Goal: Task Accomplishment & Management: Manage account settings

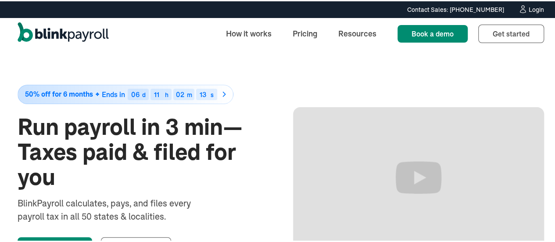
click at [529, 7] on div "Login" at bounding box center [536, 8] width 15 height 6
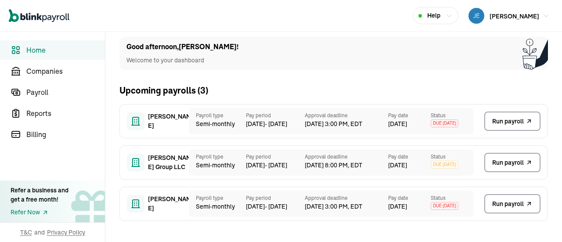
click at [340, 223] on div "Good afternoon , JEAN ! Welcome to your dashboard Upcoming payrolls ( 3 ) Richa…" at bounding box center [333, 132] width 456 height 219
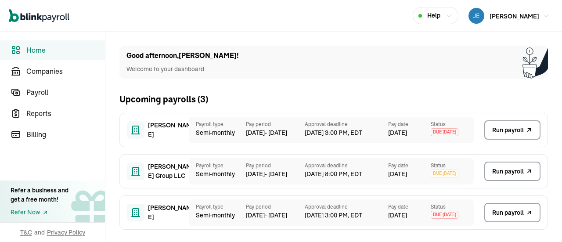
scroll to position [9, 0]
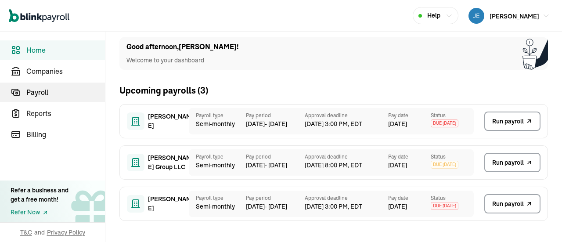
click at [33, 89] on span "Payroll" at bounding box center [65, 92] width 79 height 11
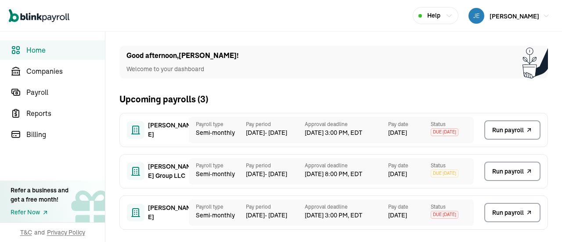
scroll to position [9, 0]
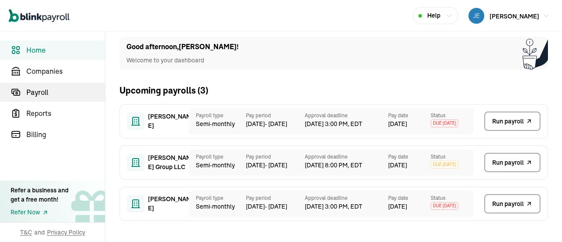
click at [33, 89] on span "Payroll" at bounding box center [65, 92] width 79 height 11
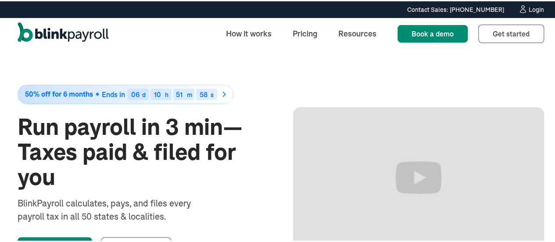
click at [521, 5] on icon at bounding box center [522, 8] width 9 height 9
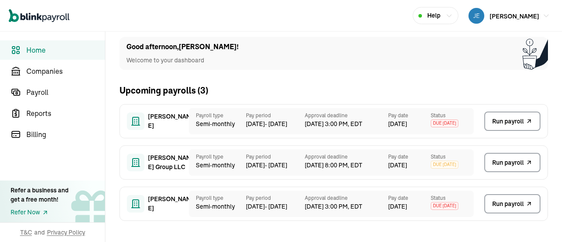
click at [502, 120] on span "Run payroll" at bounding box center [508, 121] width 32 height 9
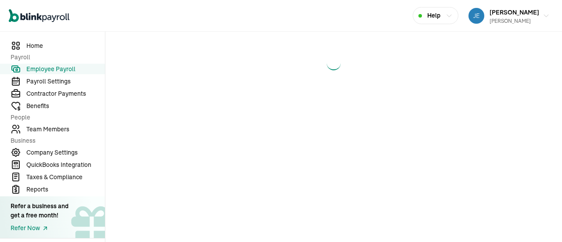
select select "direct_deposit"
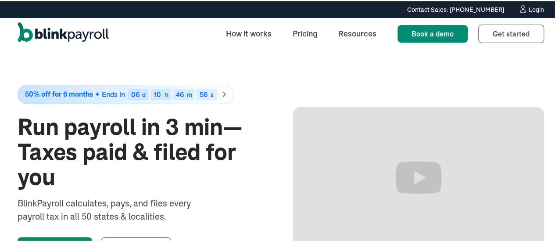
click at [529, 8] on div "Login" at bounding box center [536, 8] width 15 height 6
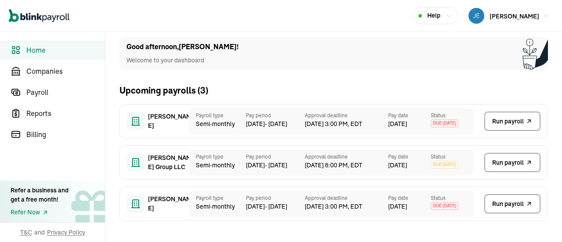
click at [503, 120] on span "Run payroll" at bounding box center [508, 121] width 32 height 9
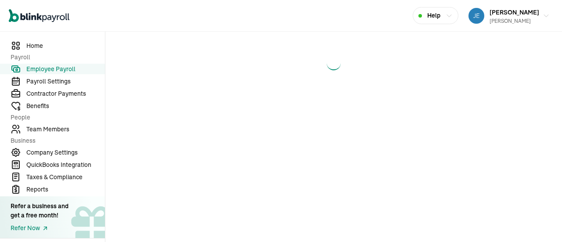
select select "direct_deposit"
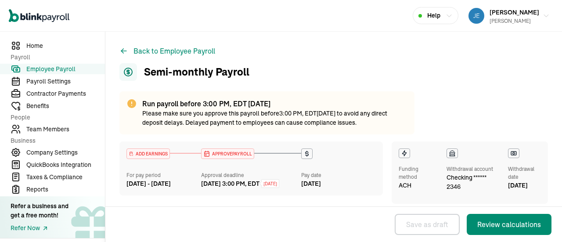
click at [43, 69] on span "Employee Payroll" at bounding box center [65, 69] width 79 height 9
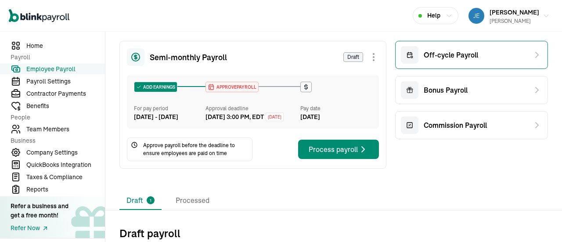
click at [442, 54] on span "Off-cycle Payroll" at bounding box center [451, 55] width 54 height 11
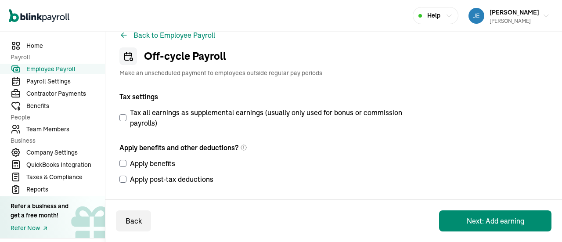
click at [122, 116] on input "Tax all earnings as supplemental earnings (usually only used for bonus or commi…" at bounding box center [122, 117] width 7 height 7
click at [123, 115] on input "Tax all earnings as supplemental earnings (usually only used for bonus or commi…" at bounding box center [122, 117] width 7 height 7
checkbox input "false"
click at [506, 218] on button "Next: Add earning" at bounding box center [495, 220] width 112 height 21
select select "direct_deposit"
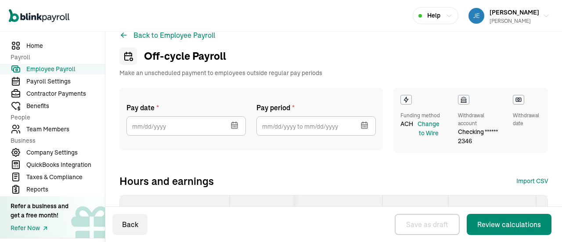
click at [235, 125] on icon "button" at bounding box center [234, 125] width 6 height 0
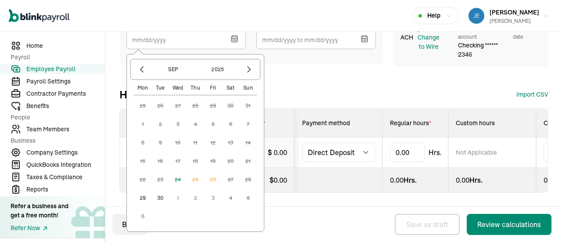
click at [159, 190] on button "30" at bounding box center [160, 198] width 18 height 18
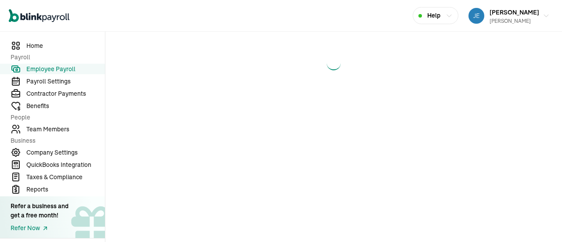
select select "direct_deposit"
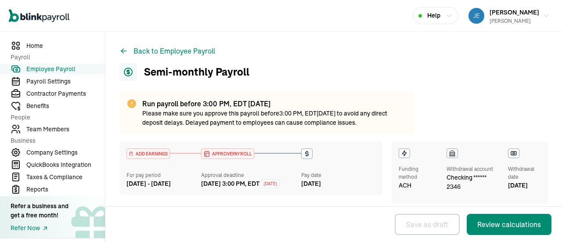
click at [43, 69] on span "Employee Payroll" at bounding box center [65, 69] width 79 height 9
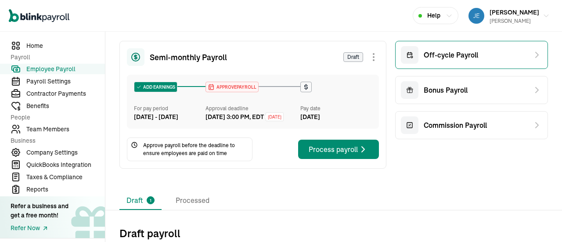
click at [442, 54] on span "Off-cycle Payroll" at bounding box center [451, 55] width 54 height 11
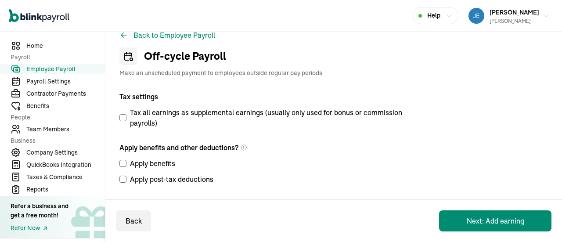
click at [122, 116] on input "Tax all earnings as supplemental earnings (usually only used for bonus or commi…" at bounding box center [122, 117] width 7 height 7
click at [123, 115] on input "Tax all earnings as supplemental earnings (usually only used for bonus or commi…" at bounding box center [122, 117] width 7 height 7
checkbox input "false"
click at [506, 218] on button "Next: Add earning" at bounding box center [495, 220] width 112 height 21
select select "direct_deposit"
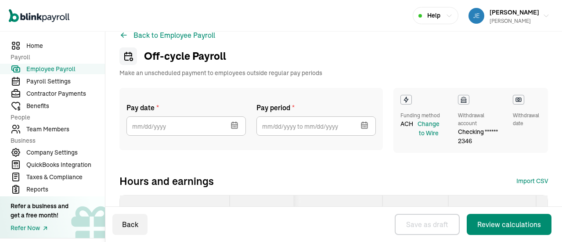
click at [235, 125] on icon "button" at bounding box center [234, 125] width 6 height 0
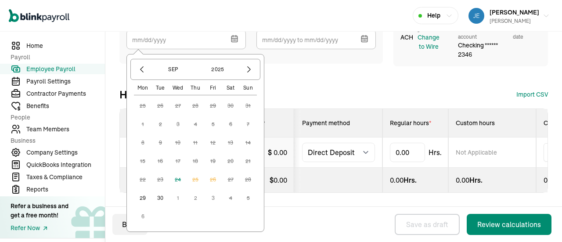
click at [159, 190] on button "30" at bounding box center [160, 198] width 18 height 18
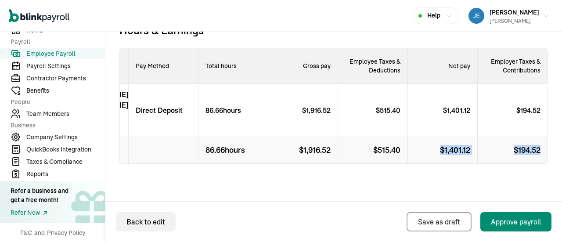
scroll to position [0, 68]
drag, startPoint x: 464, startPoint y: 154, endPoint x: 549, endPoint y: 149, distance: 84.9
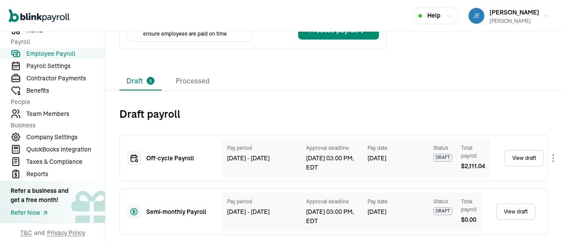
scroll to position [221, 2]
click at [507, 174] on div "Off‑cycle Payroll Pay period [DATE] - [DATE] Approval deadline [DATE] 03:00 PM,…" at bounding box center [333, 158] width 428 height 47
click at [521, 150] on link "View draft" at bounding box center [524, 158] width 40 height 17
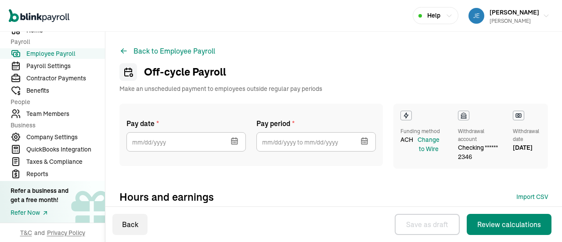
select select "direct_deposit"
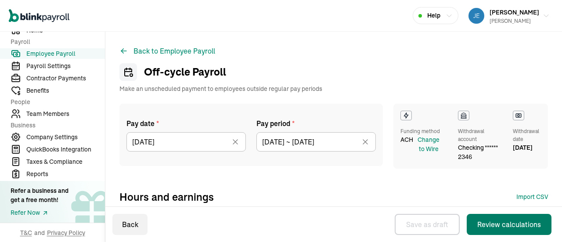
click at [498, 225] on div "Review calculations" at bounding box center [509, 224] width 64 height 11
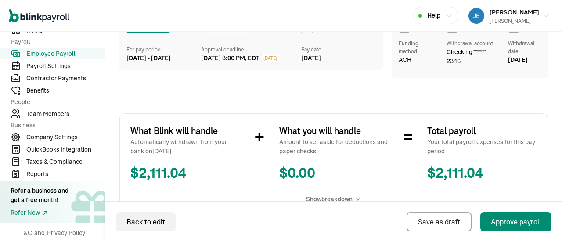
scroll to position [132, 0]
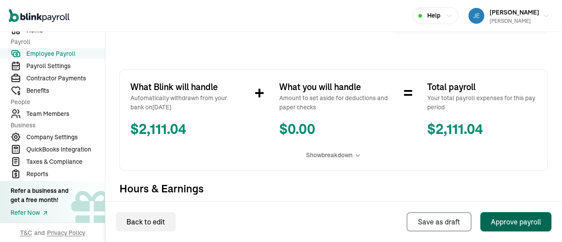
click at [510, 221] on div "Approve payroll" at bounding box center [516, 221] width 50 height 11
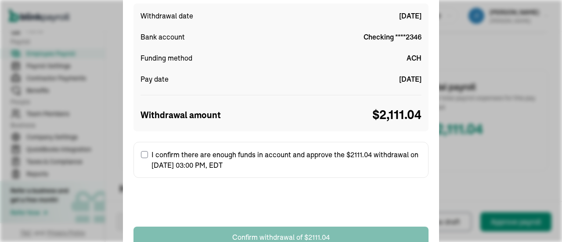
click at [145, 154] on input "I confirm there are enough funds in account and approve the $2111.04 withdrawal…" at bounding box center [144, 154] width 7 height 7
checkbox input "true"
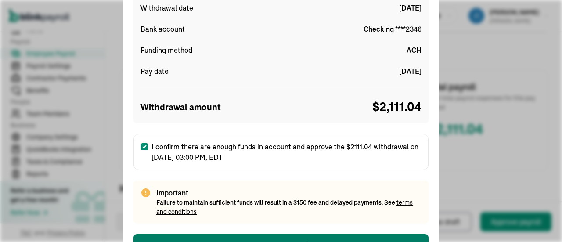
drag, startPoint x: 560, startPoint y: 81, endPoint x: 561, endPoint y: 72, distance: 9.3
click at [561, 73] on div "Confirm sufficient funds for withdrawal Withdrawal date [DATE] Bank account Che…" at bounding box center [281, 121] width 562 height 242
drag, startPoint x: 557, startPoint y: 82, endPoint x: 561, endPoint y: 108, distance: 26.7
click at [561, 108] on div "Confirm sufficient funds for withdrawal Withdrawal date [DATE] Bank account Che…" at bounding box center [281, 121] width 562 height 242
drag, startPoint x: 559, startPoint y: 107, endPoint x: 531, endPoint y: 104, distance: 27.3
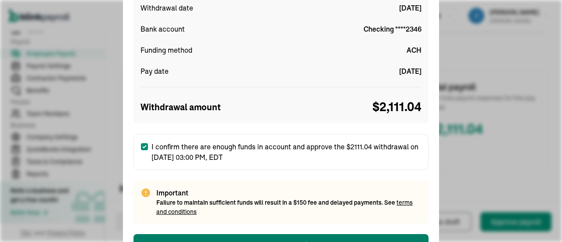
click at [557, 129] on div "Confirm sufficient funds for withdrawal Withdrawal date [DATE] Bank account Che…" at bounding box center [281, 121] width 562 height 242
click at [266, 237] on button "Confirm withdrawal of $2111.04" at bounding box center [280, 244] width 295 height 21
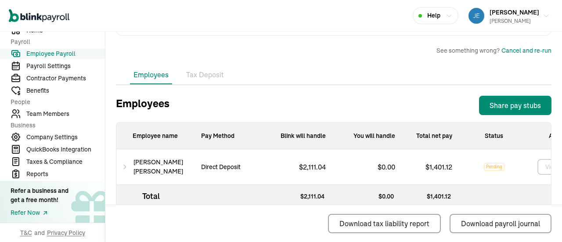
scroll to position [235, 0]
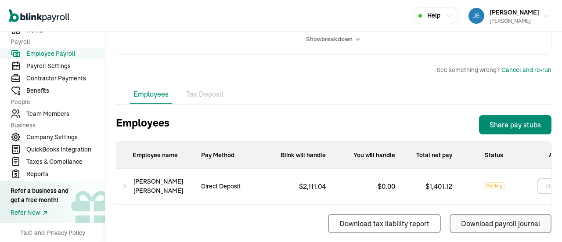
click at [468, 221] on div "Download payroll journal" at bounding box center [500, 223] width 79 height 11
click at [68, 53] on span "Employee Payroll" at bounding box center [65, 53] width 79 height 9
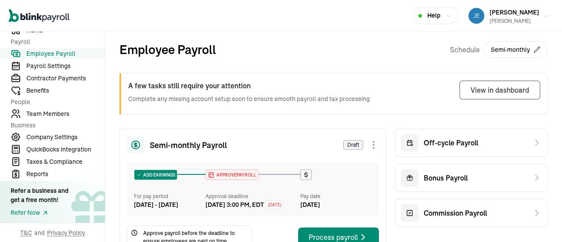
click at [489, 16] on div "[PERSON_NAME] [PERSON_NAME]" at bounding box center [514, 16] width 50 height 18
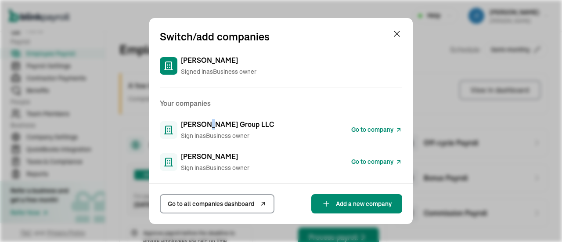
click at [209, 127] on span "[PERSON_NAME] Group LLC" at bounding box center [227, 124] width 93 height 11
click at [352, 128] on span "Go to company" at bounding box center [372, 129] width 42 height 9
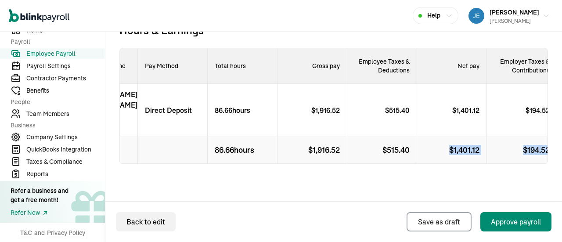
scroll to position [0, 68]
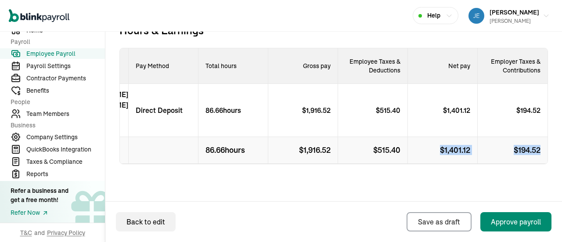
drag, startPoint x: 464, startPoint y: 154, endPoint x: 549, endPoint y: 149, distance: 84.9
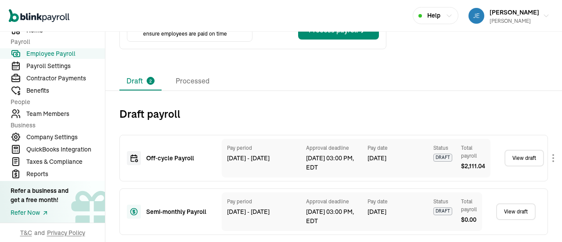
scroll to position [221, 2]
click at [507, 174] on div "Off‑cycle Payroll Pay period [DATE] - [DATE] Approval deadline [DATE] 03:00 PM,…" at bounding box center [333, 158] width 428 height 47
click at [521, 150] on link "View draft" at bounding box center [524, 158] width 40 height 17
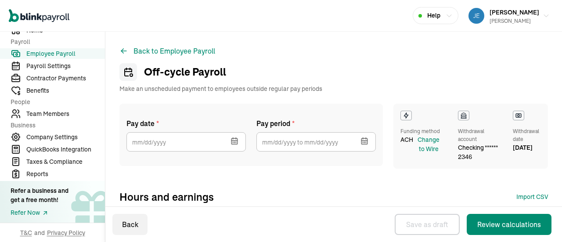
select select "direct_deposit"
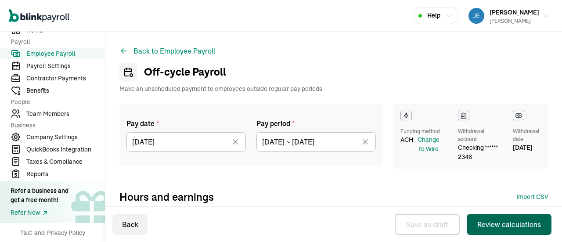
click at [498, 225] on div "Review calculations" at bounding box center [509, 224] width 64 height 11
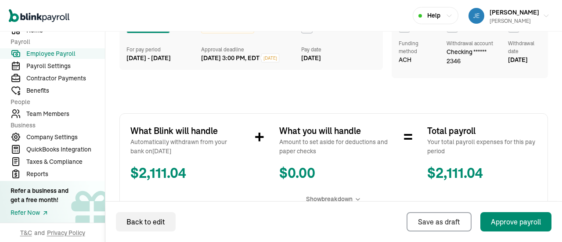
scroll to position [132, 0]
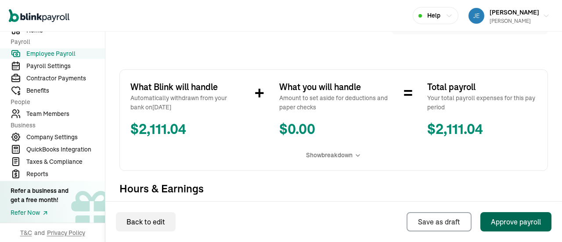
click at [510, 221] on div "Approve payroll" at bounding box center [516, 221] width 50 height 11
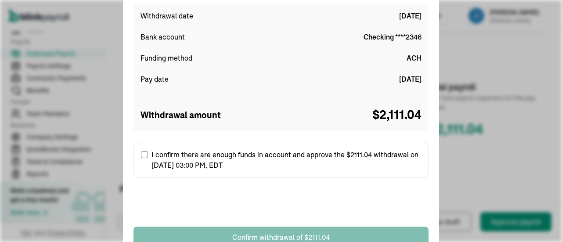
click at [145, 154] on input "I confirm there are enough funds in account and approve the $2111.04 withdrawal…" at bounding box center [144, 154] width 7 height 7
checkbox input "true"
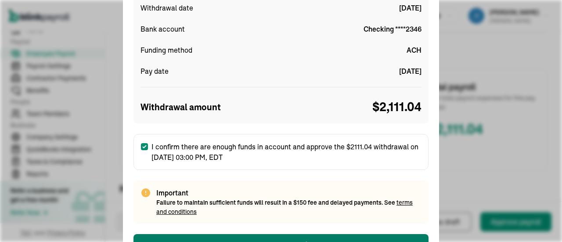
drag, startPoint x: 560, startPoint y: 81, endPoint x: 561, endPoint y: 72, distance: 9.3
click at [561, 73] on div "Confirm sufficient funds for withdrawal Withdrawal date [DATE] Bank account Che…" at bounding box center [281, 121] width 562 height 242
drag, startPoint x: 557, startPoint y: 82, endPoint x: 561, endPoint y: 108, distance: 26.7
click at [561, 108] on div "Confirm sufficient funds for withdrawal Withdrawal date [DATE] Bank account Che…" at bounding box center [281, 121] width 562 height 242
drag, startPoint x: 559, startPoint y: 107, endPoint x: 522, endPoint y: 98, distance: 37.9
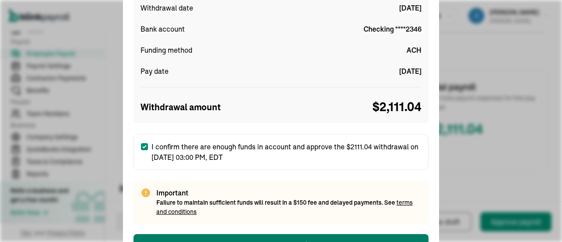
click at [557, 129] on div "Confirm sufficient funds for withdrawal Withdrawal date [DATE] Bank account Che…" at bounding box center [281, 121] width 562 height 242
click at [266, 237] on button "Confirm withdrawal of $2111.04" at bounding box center [280, 244] width 295 height 21
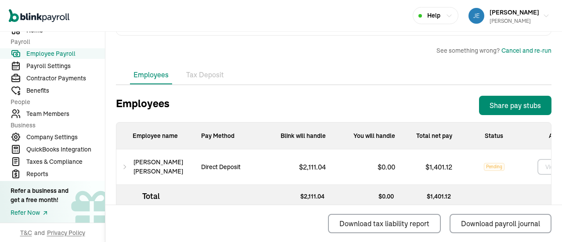
scroll to position [235, 0]
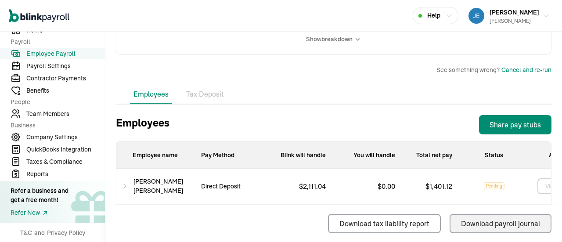
click at [468, 221] on div "Download payroll journal" at bounding box center [500, 223] width 79 height 11
click at [68, 53] on span "Employee Payroll" at bounding box center [65, 53] width 79 height 9
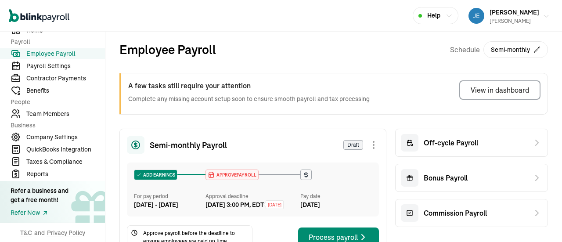
click at [489, 16] on div "JEAN ROMANO Richard A Goldman Sr" at bounding box center [514, 16] width 50 height 18
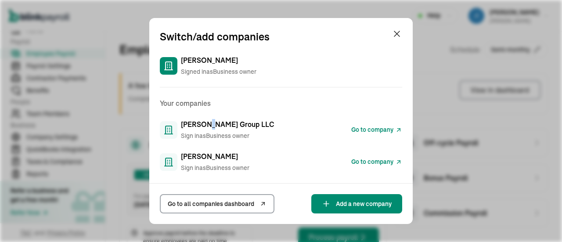
click at [209, 127] on span "[PERSON_NAME] Group LLC" at bounding box center [227, 124] width 93 height 11
click at [352, 128] on span "Go to company" at bounding box center [372, 129] width 42 height 9
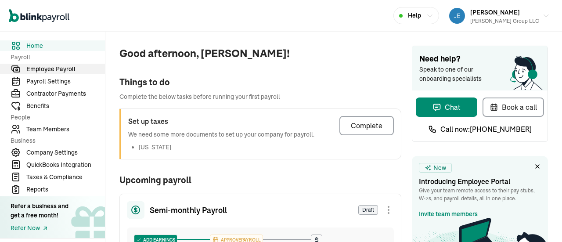
click at [67, 69] on span "Employee Payroll" at bounding box center [65, 69] width 79 height 9
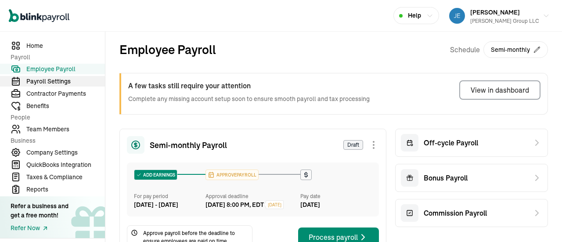
click at [58, 79] on span "Payroll Settings" at bounding box center [65, 81] width 79 height 9
drag, startPoint x: 231, startPoint y: 177, endPoint x: 230, endPoint y: 167, distance: 10.1
click at [232, 176] on div "APPROVE PAYROLL" at bounding box center [232, 175] width 52 height 10
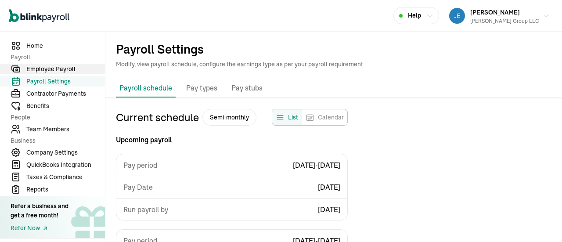
click at [71, 68] on span "Employee Payroll" at bounding box center [65, 69] width 79 height 9
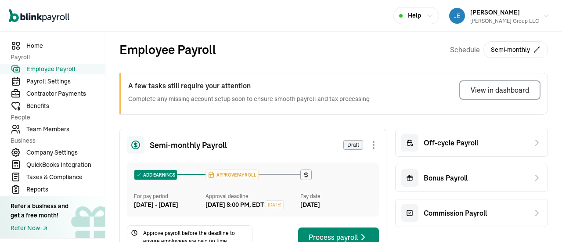
scroll to position [88, 0]
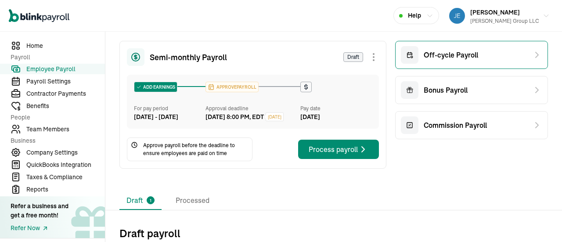
click at [436, 53] on span "Off-cycle Payroll" at bounding box center [451, 55] width 54 height 11
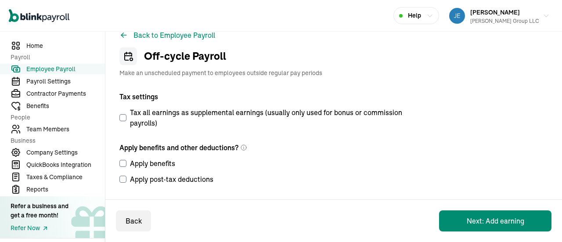
scroll to position [16, 0]
click at [494, 222] on button "Next: Add earning" at bounding box center [495, 220] width 112 height 21
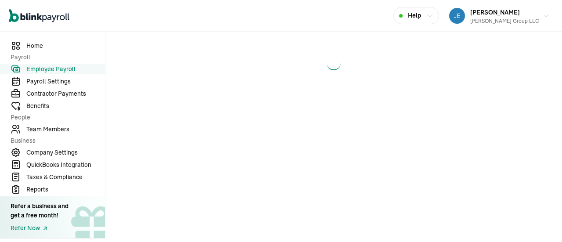
select select "direct_deposit"
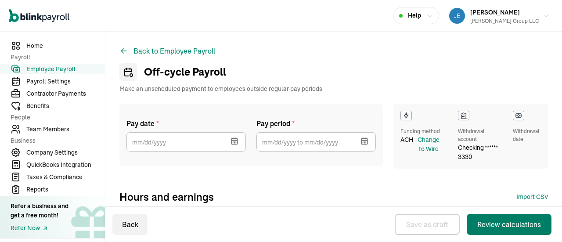
select select "direct_deposit"
click at [234, 140] on icon "button" at bounding box center [234, 140] width 6 height 0
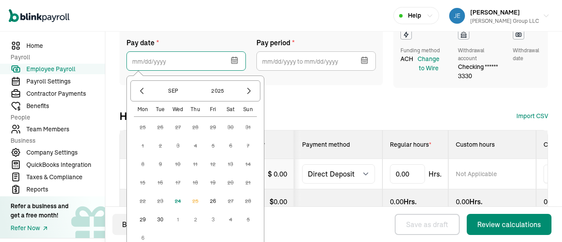
scroll to position [88, 0]
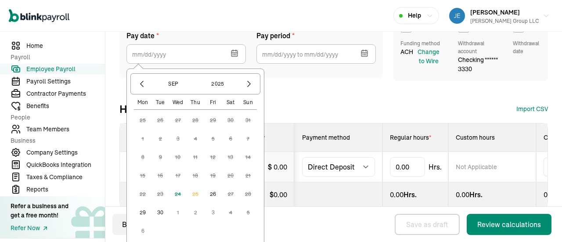
click at [160, 211] on button "30" at bounding box center [160, 213] width 18 height 18
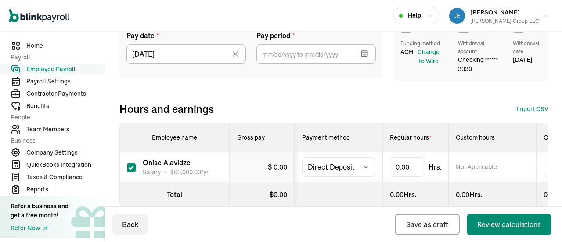
click at [363, 52] on icon "button" at bounding box center [364, 53] width 9 height 9
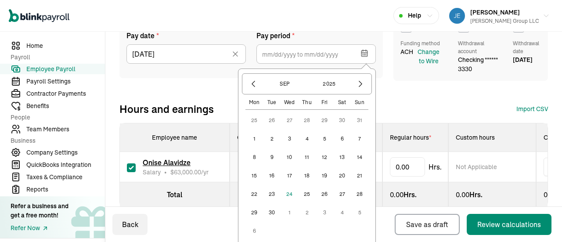
click at [306, 157] on button "11" at bounding box center [307, 157] width 18 height 18
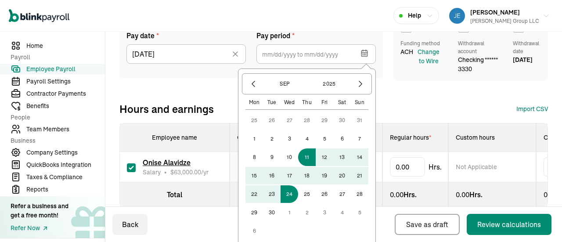
click at [291, 192] on button "24" at bounding box center [289, 194] width 18 height 18
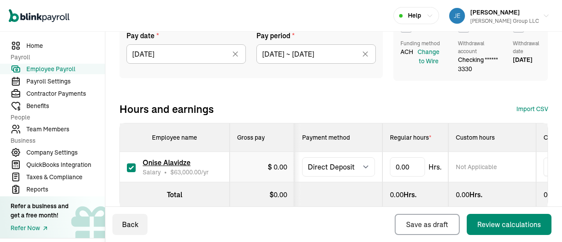
type input "09/11/2025 ~ 09/24/2025"
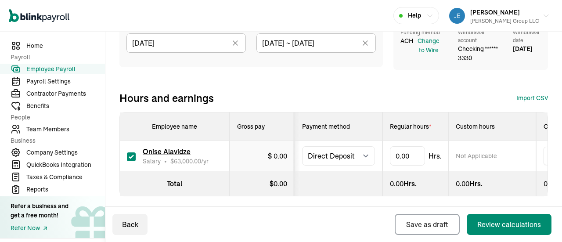
scroll to position [108, 0]
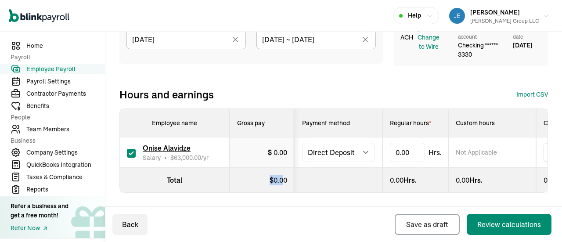
drag, startPoint x: 253, startPoint y: 185, endPoint x: 283, endPoint y: 184, distance: 29.9
click at [283, 184] on th "$ 0.00" at bounding box center [262, 180] width 65 height 25
drag, startPoint x: 284, startPoint y: 236, endPoint x: 285, endPoint y: 227, distance: 8.5
click at [285, 233] on div "Back Save as draft Review calculations" at bounding box center [333, 224] width 456 height 35
drag, startPoint x: 277, startPoint y: 141, endPoint x: 271, endPoint y: 146, distance: 7.4
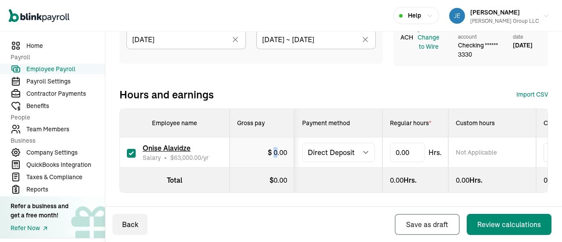
click at [274, 144] on td "$ 0.00" at bounding box center [262, 152] width 65 height 30
drag, startPoint x: 264, startPoint y: 145, endPoint x: 320, endPoint y: 145, distance: 56.6
type input "86.66"
click at [339, 224] on div "Back Save as draft Review calculations" at bounding box center [333, 224] width 456 height 35
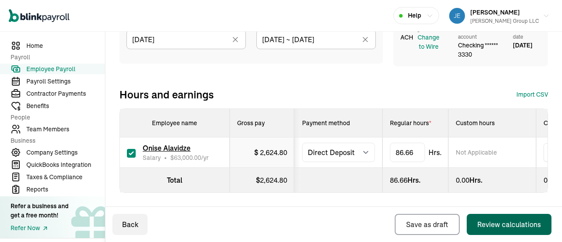
click at [496, 223] on div "Review calculations" at bounding box center [509, 224] width 64 height 11
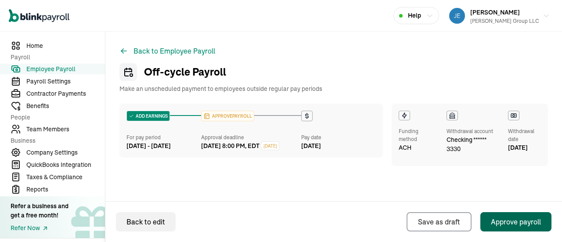
click at [506, 221] on div "Approve payroll" at bounding box center [516, 221] width 50 height 11
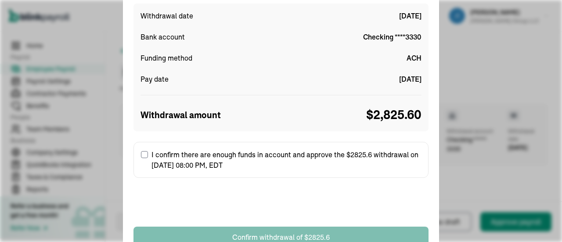
click at [145, 152] on input "I confirm there are enough funds in account and approve the $2825.6 withdrawal …" at bounding box center [144, 154] width 7 height 7
checkbox input "true"
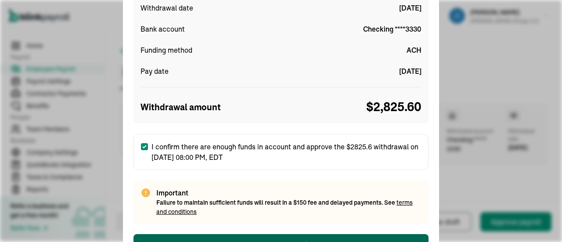
click at [291, 237] on button "Confirm withdrawal of $2825.6" at bounding box center [280, 244] width 295 height 21
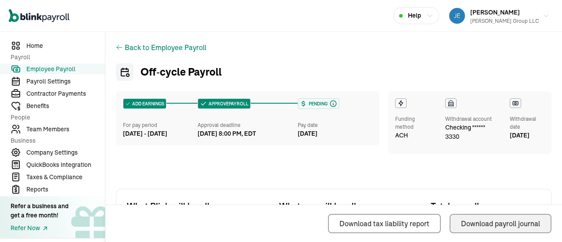
click at [476, 220] on div "Download payroll journal" at bounding box center [500, 223] width 79 height 11
click at [485, 18] on div "Andrew A. Atalla Group LLC" at bounding box center [504, 21] width 69 height 8
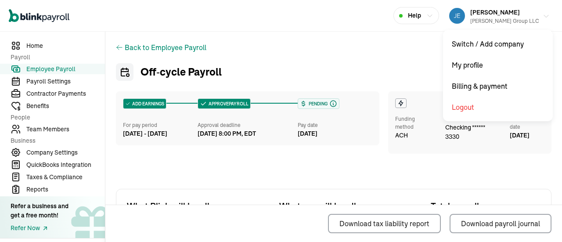
click at [493, 13] on span "[PERSON_NAME]" at bounding box center [495, 12] width 50 height 8
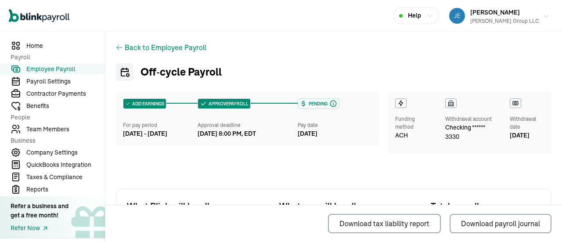
click at [486, 22] on div "Andrew A. Atalla Group LLC" at bounding box center [504, 21] width 69 height 8
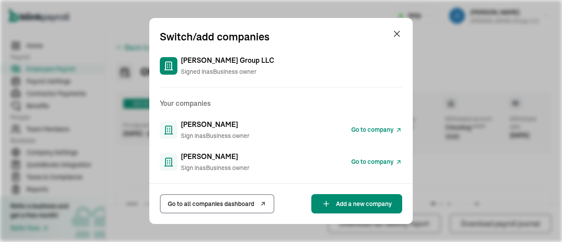
click at [373, 159] on span "Go to company" at bounding box center [372, 161] width 42 height 9
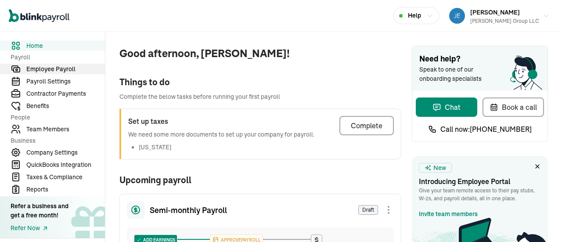
click at [67, 69] on span "Employee Payroll" at bounding box center [65, 69] width 79 height 9
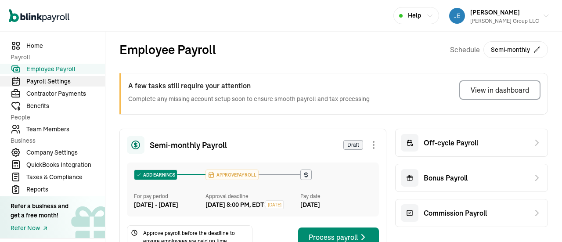
click at [58, 79] on span "Payroll Settings" at bounding box center [65, 81] width 79 height 9
drag, startPoint x: 231, startPoint y: 177, endPoint x: 230, endPoint y: 167, distance: 10.1
click at [232, 176] on div "APPROVE PAYROLL" at bounding box center [232, 175] width 52 height 10
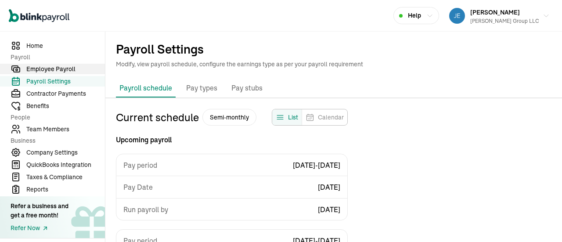
click at [71, 68] on span "Employee Payroll" at bounding box center [65, 69] width 79 height 9
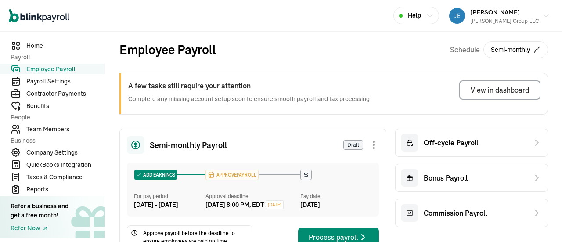
scroll to position [88, 0]
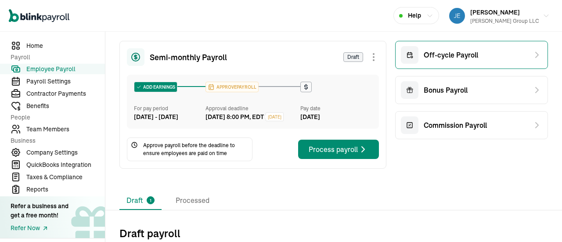
click at [436, 53] on span "Off-cycle Payroll" at bounding box center [451, 55] width 54 height 11
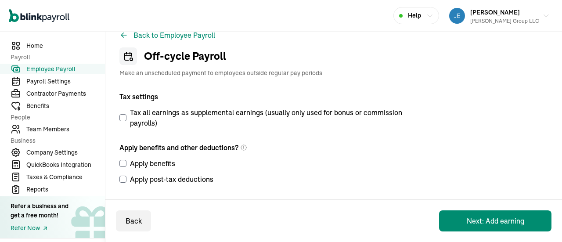
scroll to position [16, 0]
click at [494, 222] on button "Next: Add earning" at bounding box center [495, 220] width 112 height 21
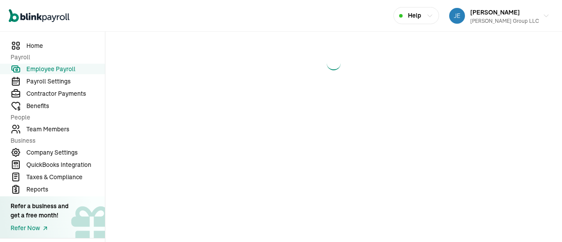
select select "direct_deposit"
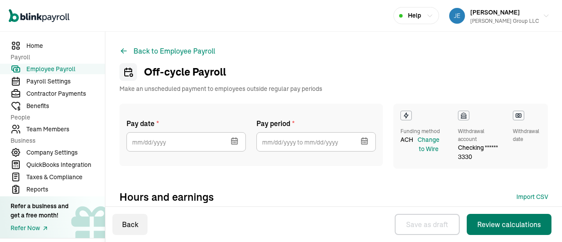
select select "direct_deposit"
click at [234, 140] on icon "button" at bounding box center [234, 140] width 6 height 0
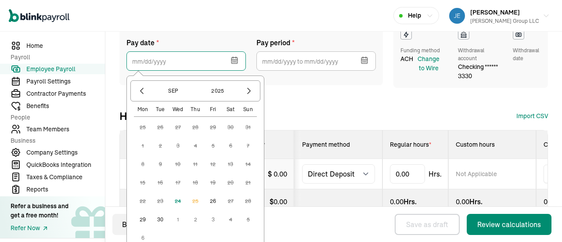
scroll to position [88, 0]
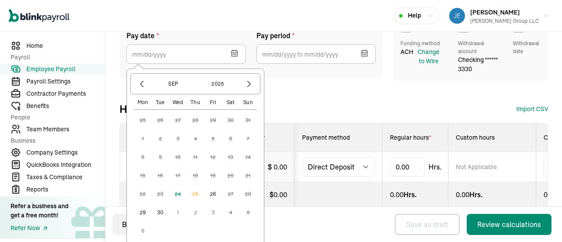
click at [160, 211] on button "30" at bounding box center [160, 213] width 18 height 18
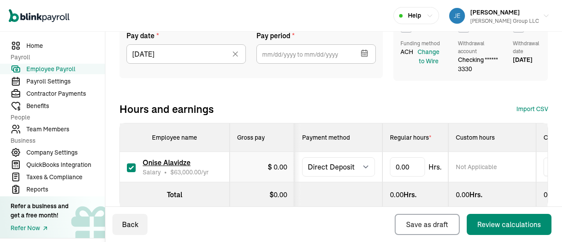
click at [363, 52] on icon "button" at bounding box center [364, 53] width 9 height 9
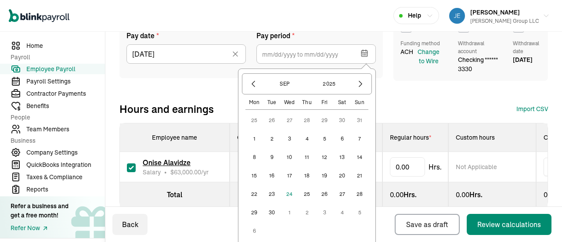
click at [306, 157] on button "11" at bounding box center [307, 157] width 18 height 18
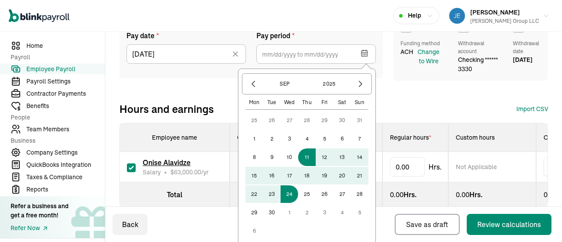
click at [291, 192] on button "24" at bounding box center [289, 194] width 18 height 18
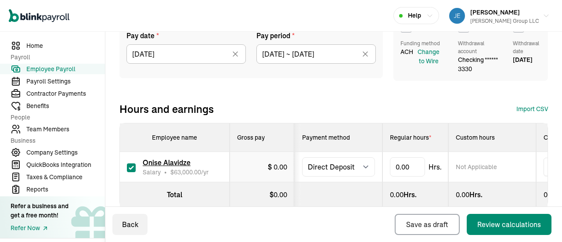
type input "09/11/2025 ~ 09/24/2025"
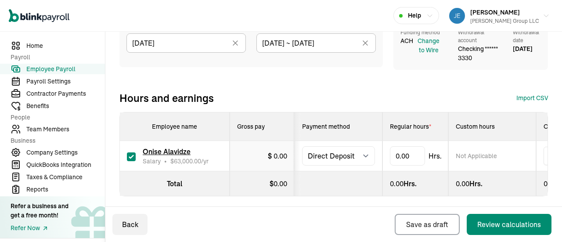
scroll to position [108, 0]
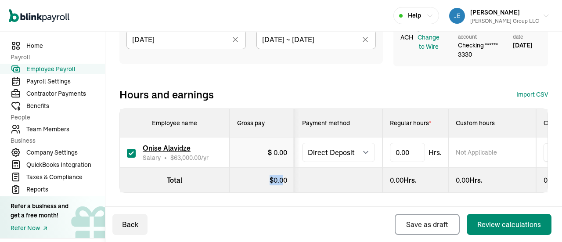
drag, startPoint x: 253, startPoint y: 185, endPoint x: 283, endPoint y: 184, distance: 29.9
click at [283, 184] on th "$ 0.00" at bounding box center [262, 180] width 65 height 25
drag, startPoint x: 284, startPoint y: 236, endPoint x: 285, endPoint y: 227, distance: 8.5
click at [285, 233] on div "Back Save as draft Review calculations" at bounding box center [333, 224] width 456 height 35
drag, startPoint x: 277, startPoint y: 141, endPoint x: 271, endPoint y: 146, distance: 7.4
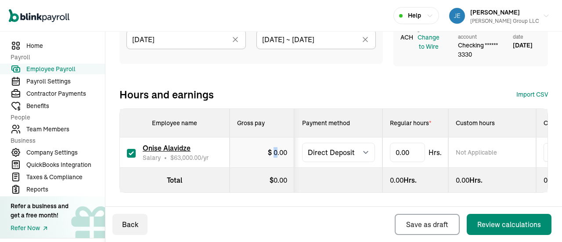
click at [274, 144] on td "$ 0.00" at bounding box center [262, 152] width 65 height 30
drag, startPoint x: 264, startPoint y: 145, endPoint x: 320, endPoint y: 145, distance: 56.6
type input "86.66"
click at [339, 224] on div "Back Save as draft Review calculations" at bounding box center [333, 224] width 456 height 35
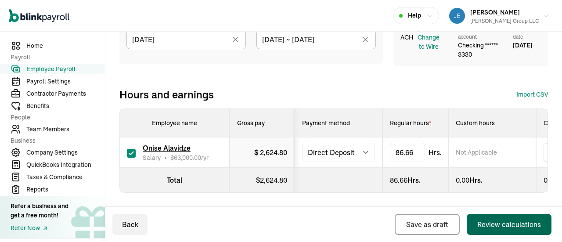
click at [496, 223] on div "Review calculations" at bounding box center [509, 224] width 64 height 11
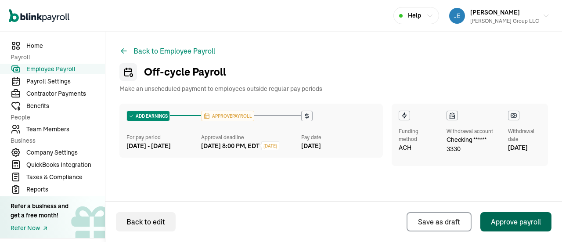
click at [506, 221] on div "Approve payroll" at bounding box center [516, 221] width 50 height 11
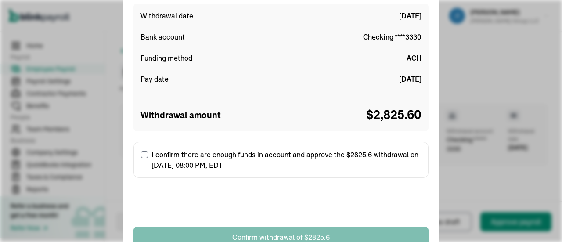
click at [145, 152] on input "I confirm there are enough funds in account and approve the $2825.6 withdrawal …" at bounding box center [144, 154] width 7 height 7
checkbox input "true"
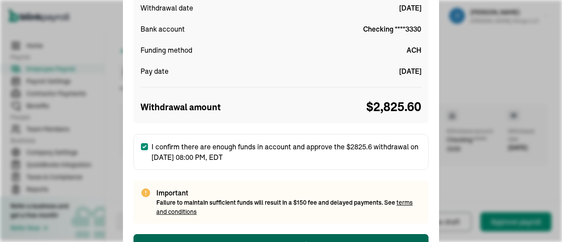
click at [291, 237] on button "Confirm withdrawal of $2825.6" at bounding box center [280, 244] width 295 height 21
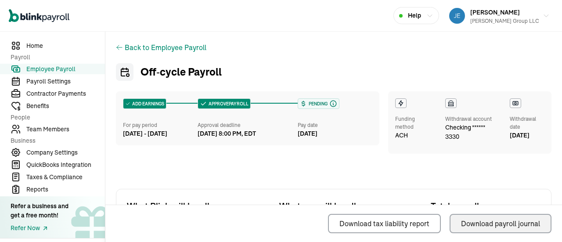
click at [476, 220] on div "Download payroll journal" at bounding box center [500, 223] width 79 height 11
click at [485, 18] on div "Andrew A. Atalla Group LLC" at bounding box center [504, 21] width 69 height 8
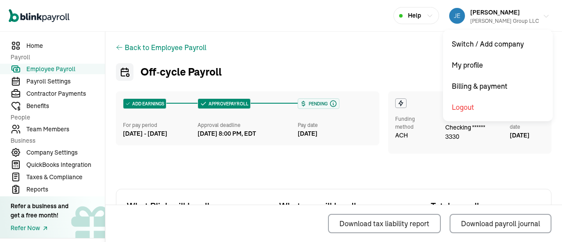
click at [493, 13] on span "[PERSON_NAME]" at bounding box center [495, 12] width 50 height 8
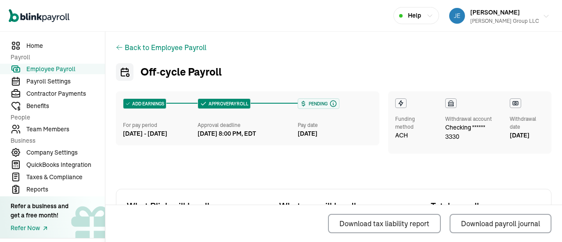
click at [486, 22] on div "Andrew A. Atalla Group LLC" at bounding box center [504, 21] width 69 height 8
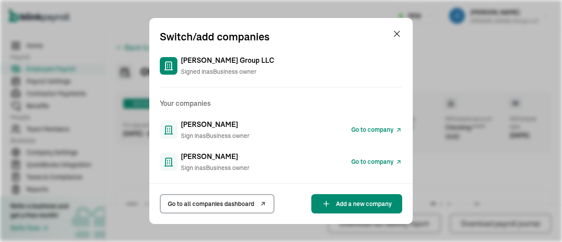
click at [373, 159] on span "Go to company" at bounding box center [372, 161] width 42 height 9
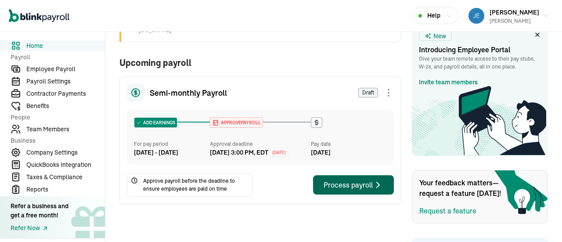
click at [341, 190] on div "Process payroll" at bounding box center [353, 185] width 60 height 11
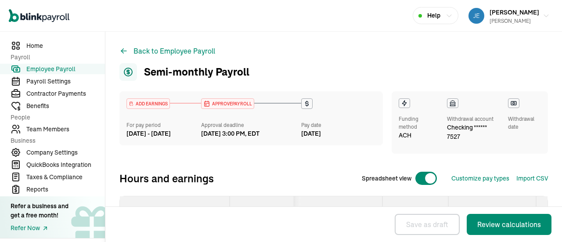
select select "direct_deposit"
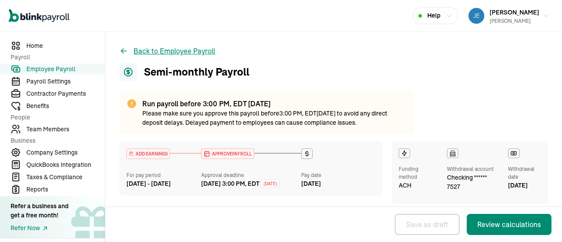
click at [174, 52] on button "Back to Employee Payroll" at bounding box center [167, 51] width 96 height 11
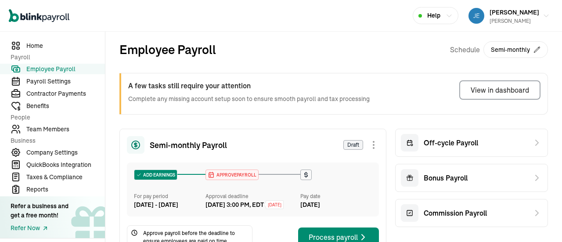
click at [59, 68] on span "Employee Payroll" at bounding box center [65, 69] width 79 height 9
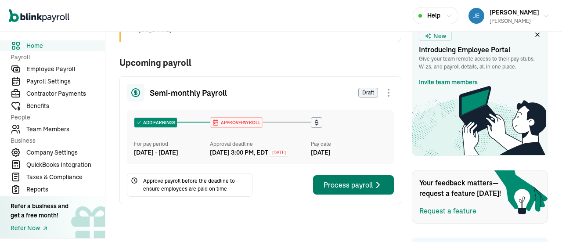
click at [341, 190] on div "Process payroll" at bounding box center [353, 185] width 60 height 11
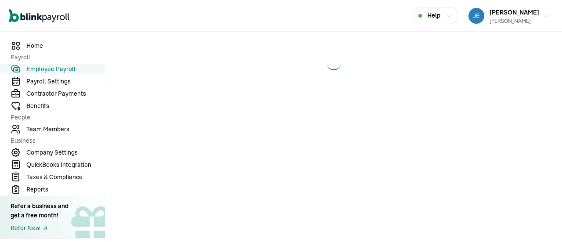
select select "direct_deposit"
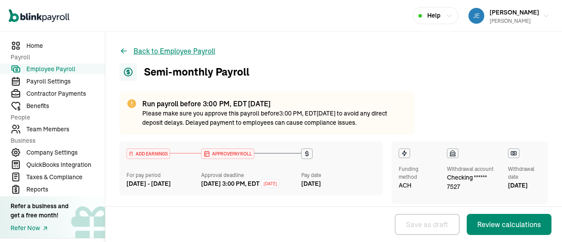
click at [174, 52] on button "Back to Employee Payroll" at bounding box center [167, 51] width 96 height 11
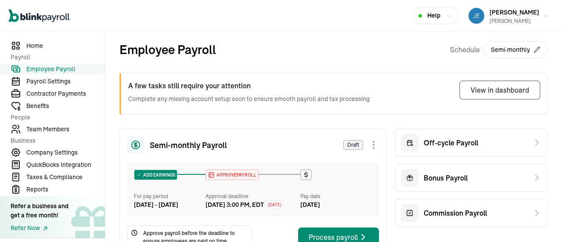
click at [59, 68] on span "Employee Payroll" at bounding box center [65, 69] width 79 height 9
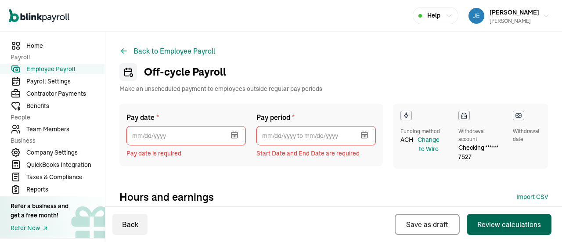
select select "direct_deposit"
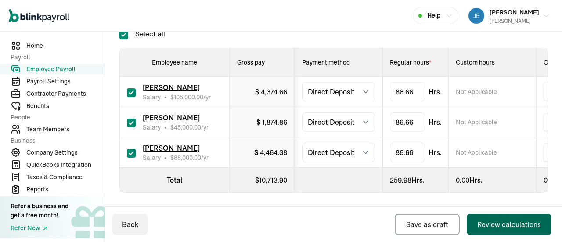
click at [501, 222] on div "Review calculations" at bounding box center [509, 224] width 64 height 11
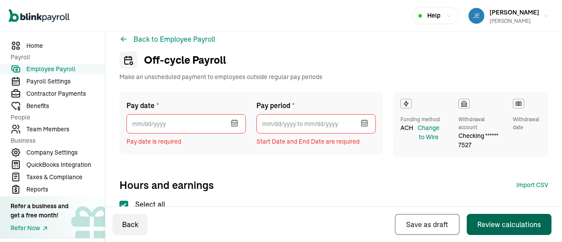
scroll to position [10, 0]
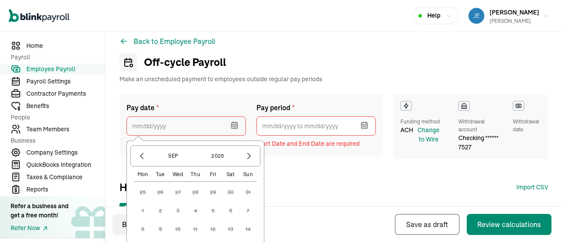
click at [169, 126] on input "text" at bounding box center [185, 125] width 119 height 19
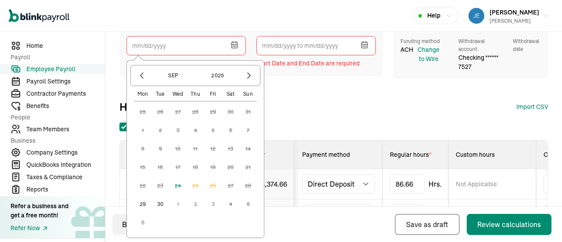
scroll to position [97, 0]
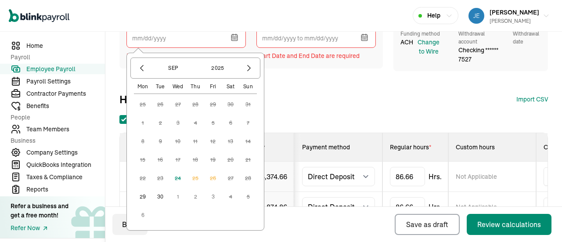
click at [160, 196] on button "30" at bounding box center [160, 197] width 18 height 18
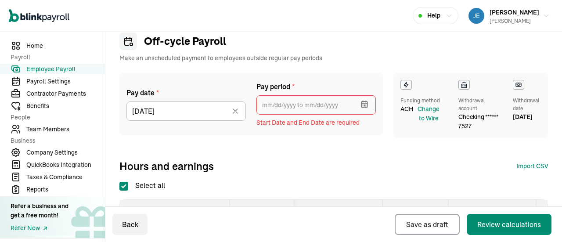
scroll to position [10, 0]
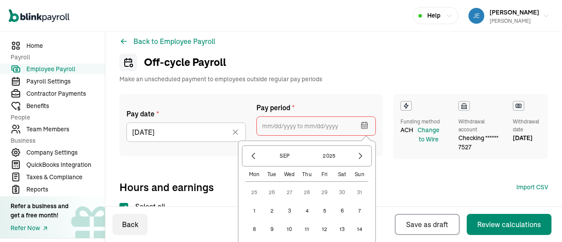
click at [346, 126] on input "text" at bounding box center [315, 125] width 119 height 19
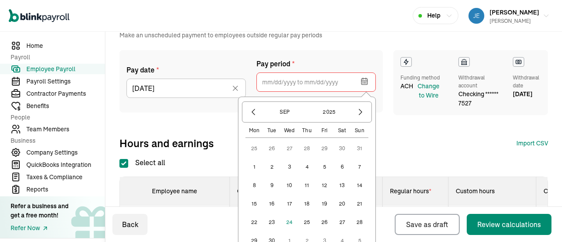
click at [305, 183] on button "11" at bounding box center [307, 185] width 18 height 18
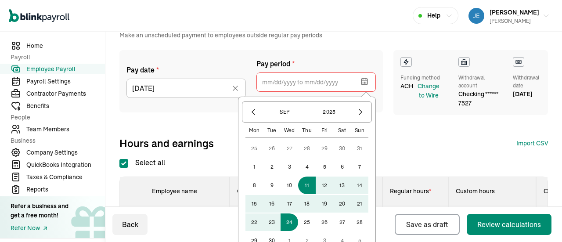
drag, startPoint x: 284, startPoint y: 222, endPoint x: 441, endPoint y: 120, distance: 186.9
click at [284, 222] on button "24" at bounding box center [289, 222] width 18 height 18
type input "[DATE] ~ [DATE]"
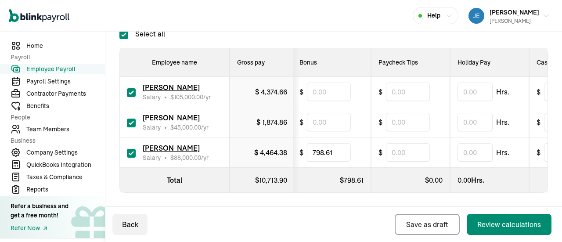
scroll to position [0, 0]
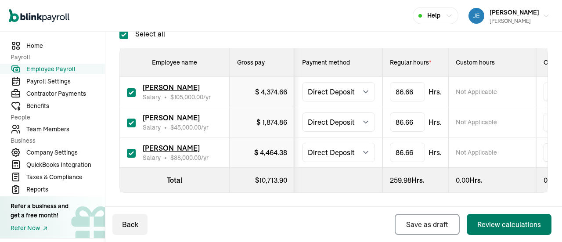
click at [478, 222] on button "Review calculations" at bounding box center [509, 224] width 85 height 21
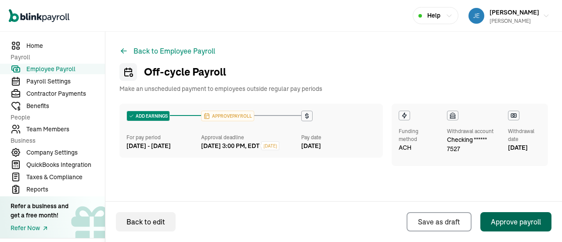
click at [508, 220] on div "Approve payroll" at bounding box center [516, 221] width 50 height 11
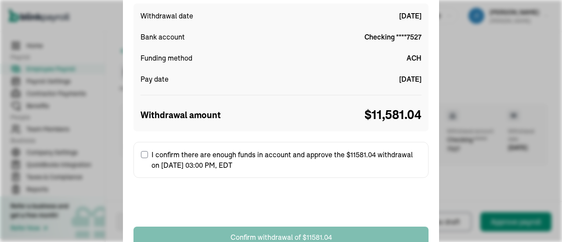
click at [143, 154] on input "I confirm there are enough funds in account and approve the $11581.04 withdrawa…" at bounding box center [144, 154] width 7 height 7
checkbox input "true"
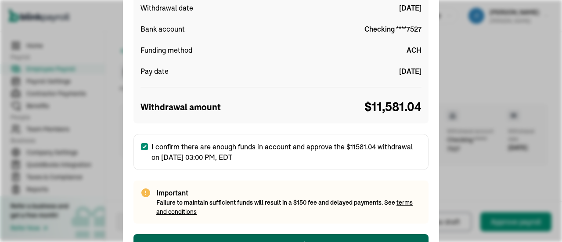
click at [289, 239] on div "Confirm withdrawal of $11581.04" at bounding box center [280, 244] width 101 height 11
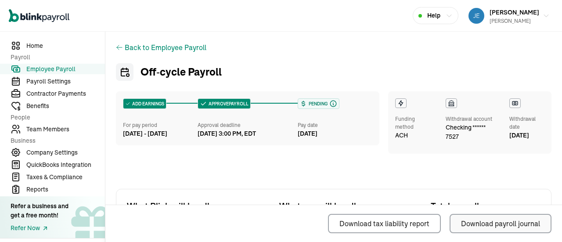
click at [472, 222] on div "Download payroll journal" at bounding box center [500, 223] width 79 height 11
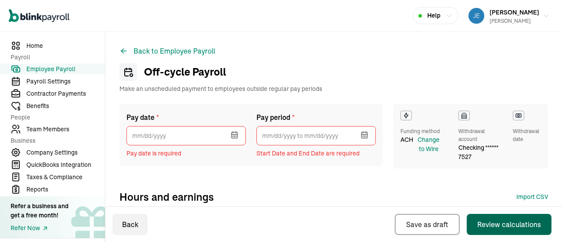
select select "direct_deposit"
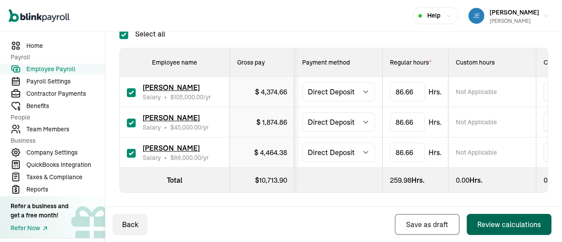
click at [501, 222] on div "Review calculations" at bounding box center [509, 224] width 64 height 11
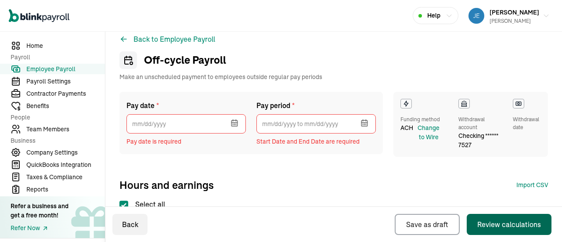
scroll to position [10, 0]
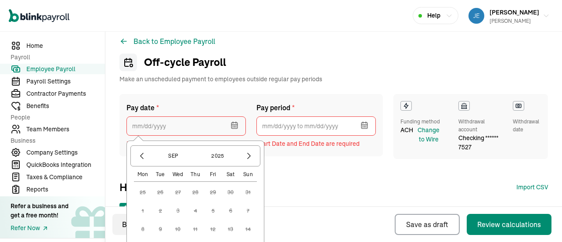
click at [169, 126] on input "text" at bounding box center [185, 125] width 119 height 19
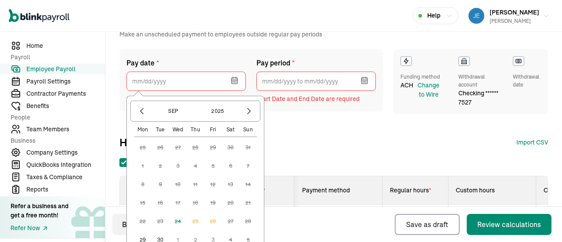
scroll to position [97, 0]
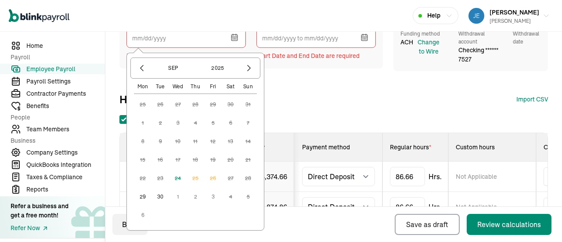
click at [160, 196] on button "30" at bounding box center [160, 197] width 18 height 18
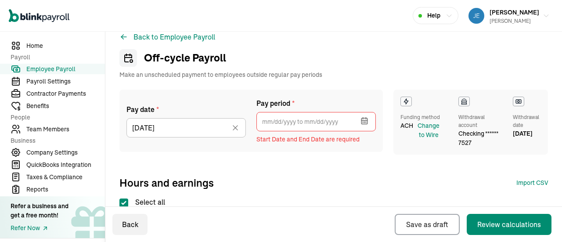
scroll to position [10, 0]
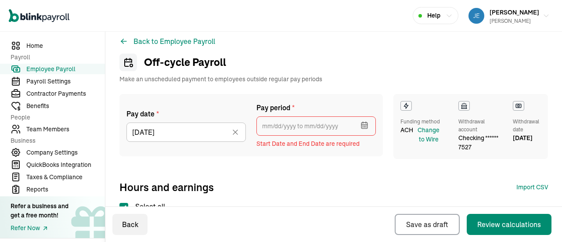
click at [346, 126] on input "text" at bounding box center [315, 125] width 119 height 19
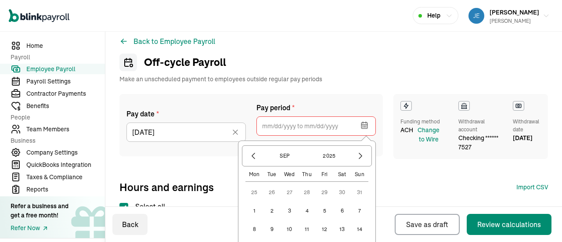
scroll to position [54, 0]
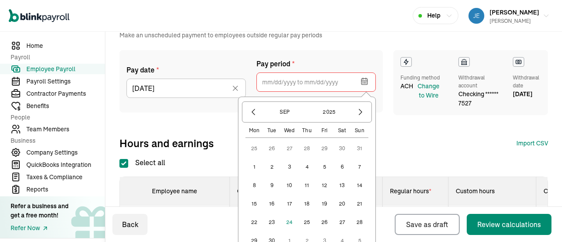
click at [305, 183] on button "11" at bounding box center [307, 185] width 18 height 18
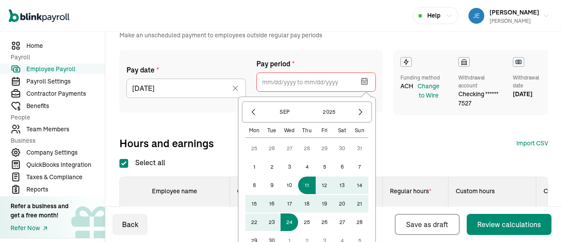
drag, startPoint x: 284, startPoint y: 222, endPoint x: 441, endPoint y: 120, distance: 186.9
click at [284, 222] on button "24" at bounding box center [289, 222] width 18 height 18
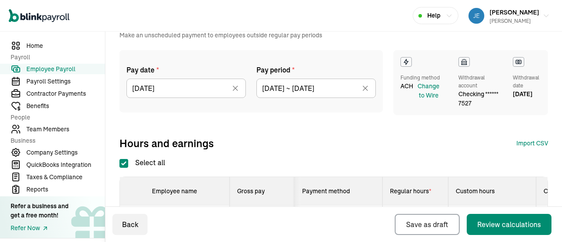
type input "[DATE] ~ [DATE]"
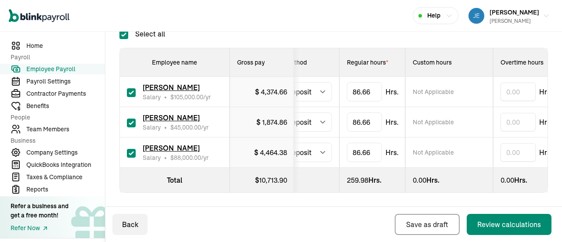
scroll to position [0, 0]
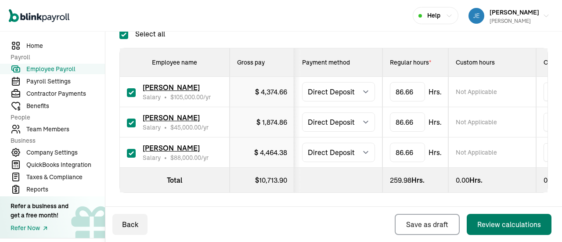
click at [478, 222] on button "Review calculations" at bounding box center [509, 224] width 85 height 21
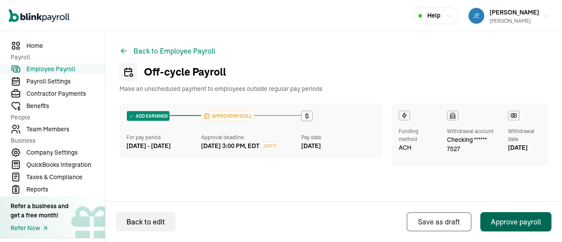
click at [508, 220] on div "Approve payroll" at bounding box center [516, 221] width 50 height 11
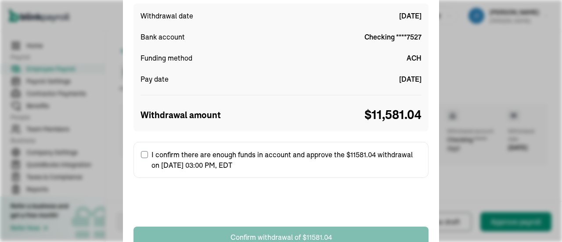
click at [143, 154] on input "I confirm there are enough funds in account and approve the $11581.04 withdrawa…" at bounding box center [144, 154] width 7 height 7
checkbox input "true"
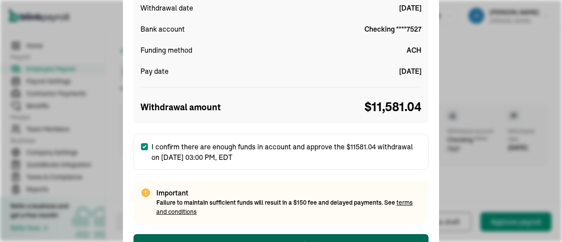
click at [289, 239] on div "Confirm withdrawal of $11581.04" at bounding box center [280, 244] width 101 height 11
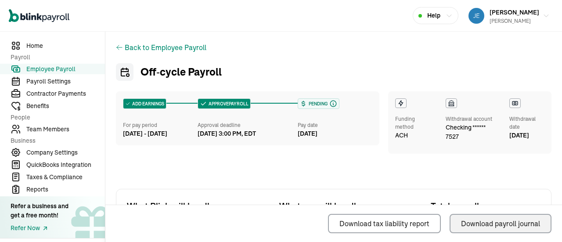
click at [472, 222] on div "Download payroll journal" at bounding box center [500, 223] width 79 height 11
